Goal: Information Seeking & Learning: Understand process/instructions

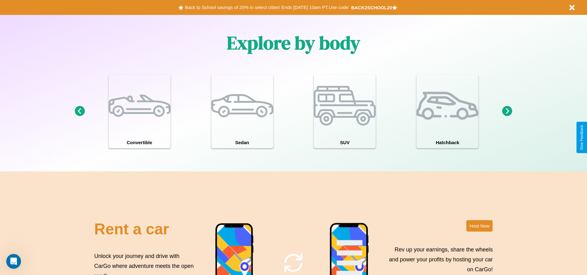
scroll to position [888, 0]
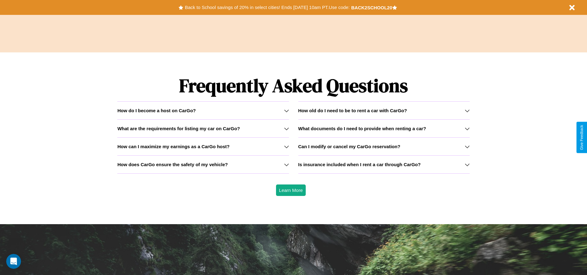
click at [384, 146] on h3 "Can I modify or cancel my CarGo reservation?" at bounding box center [349, 146] width 102 height 5
click at [467, 110] on icon at bounding box center [467, 110] width 5 height 5
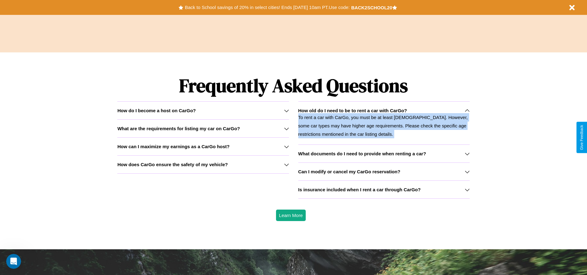
click at [384, 123] on p "To rent a car with CarGo, you must be at least [DEMOGRAPHIC_DATA]. However, som…" at bounding box center [384, 125] width 172 height 25
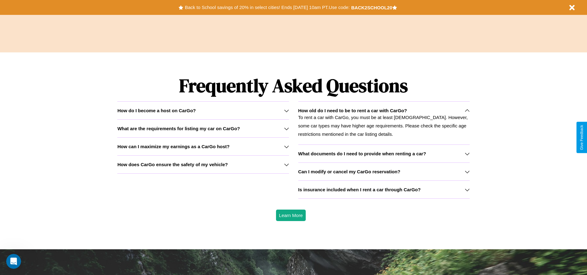
click at [384, 189] on h3 "Is insurance included when I rent a car through CarGo?" at bounding box center [359, 189] width 123 height 5
click at [203, 146] on h3 "How can I maximize my earnings as a CarGo host?" at bounding box center [173, 146] width 112 height 5
click at [467, 189] on icon at bounding box center [467, 189] width 5 height 5
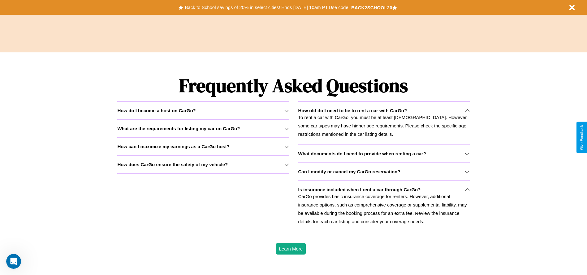
click at [467, 110] on icon at bounding box center [467, 110] width 5 height 5
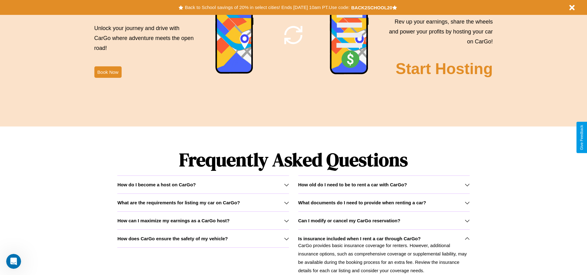
scroll to position [749, 0]
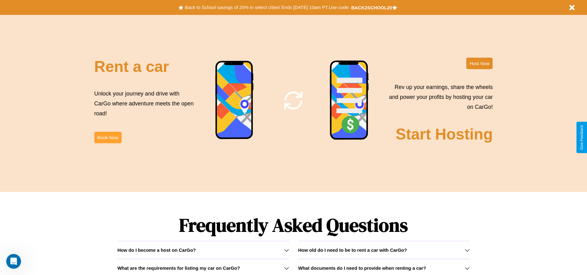
click at [108, 137] on button "Book Now" at bounding box center [107, 137] width 27 height 11
